Goal: Navigation & Orientation: Find specific page/section

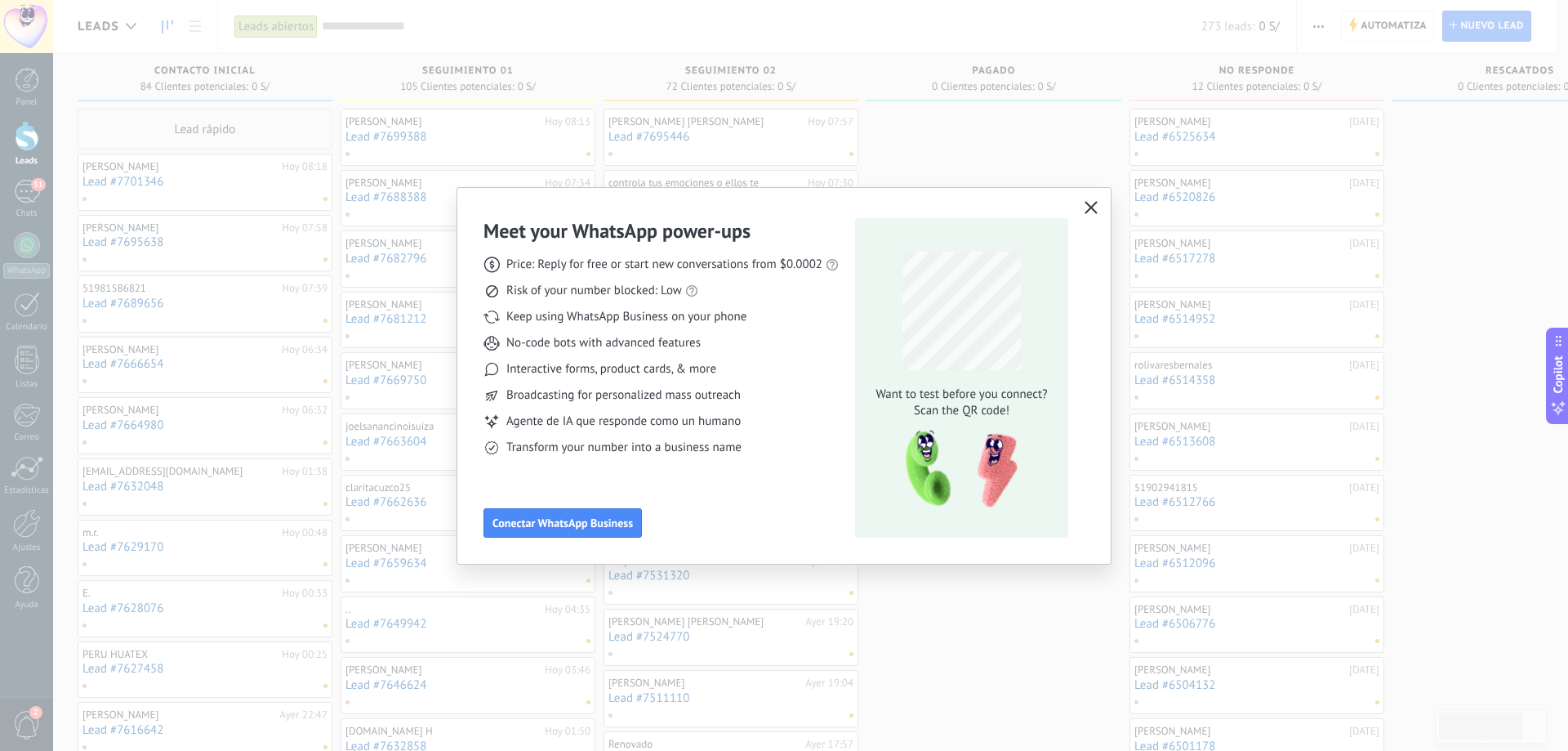
click at [1093, 212] on icon "button" at bounding box center [1090, 207] width 13 height 13
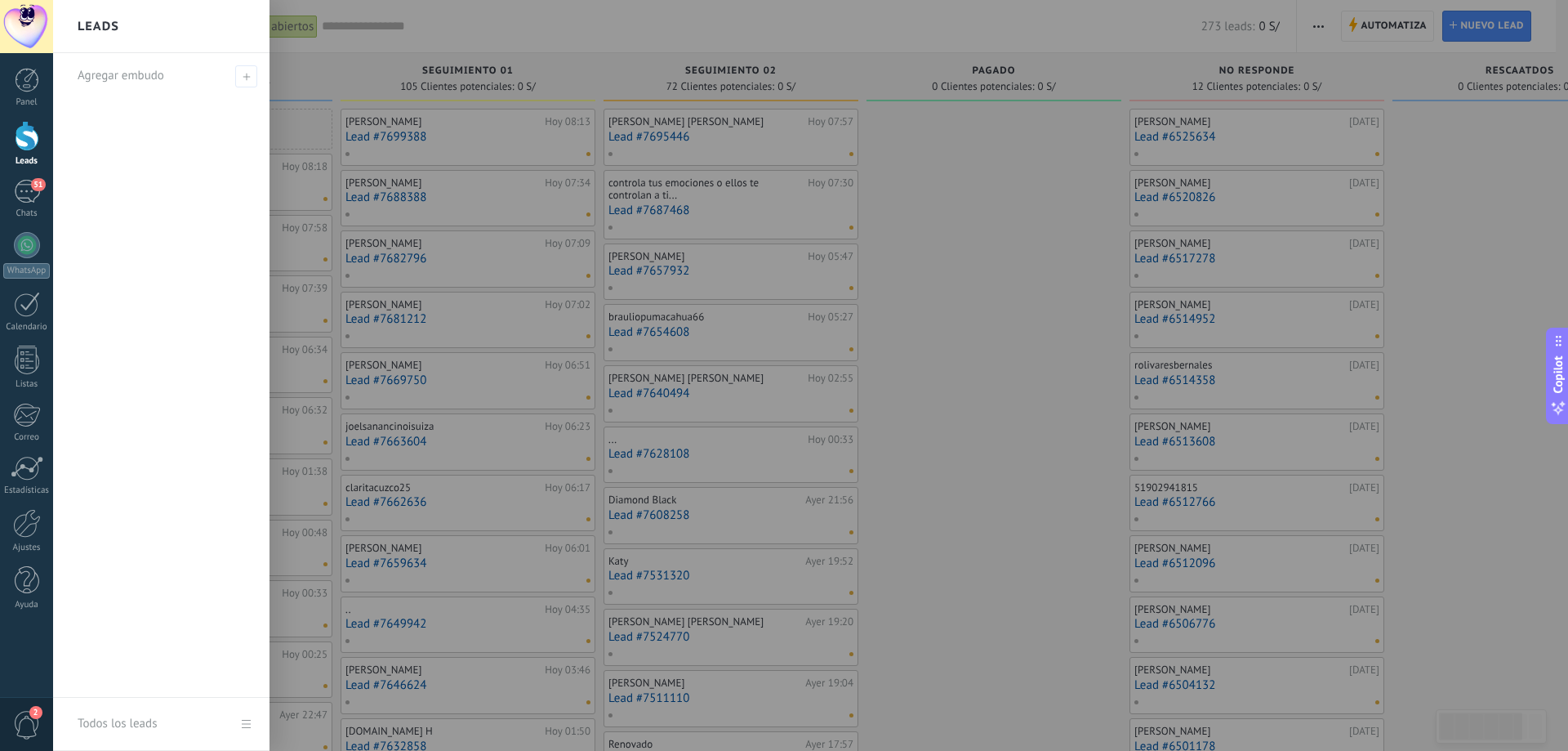
click at [22, 150] on div at bounding box center [27, 136] width 25 height 30
